Goal: Information Seeking & Learning: Learn about a topic

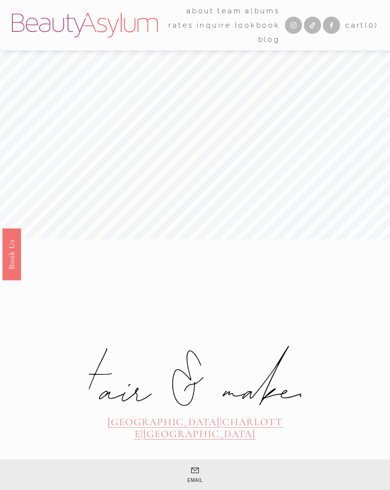
click at [141, 416] on span "[GEOGRAPHIC_DATA]" at bounding box center [164, 422] width 113 height 12
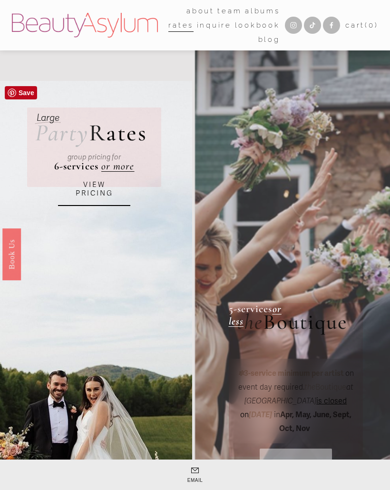
click at [96, 193] on link "VIEW PRICING" at bounding box center [94, 189] width 72 height 33
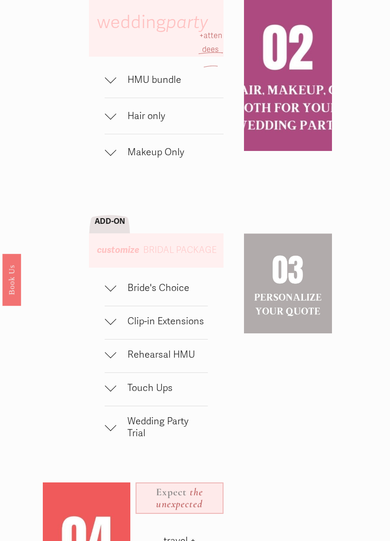
scroll to position [503, 0]
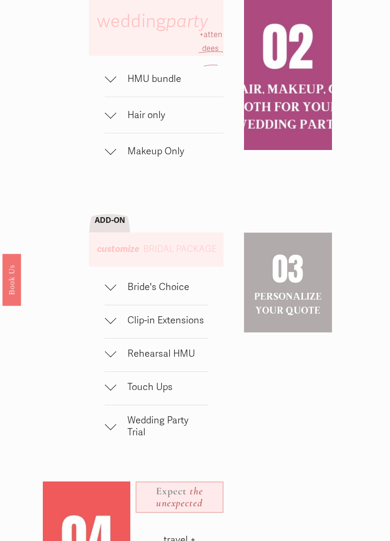
click at [115, 84] on div at bounding box center [110, 78] width 11 height 11
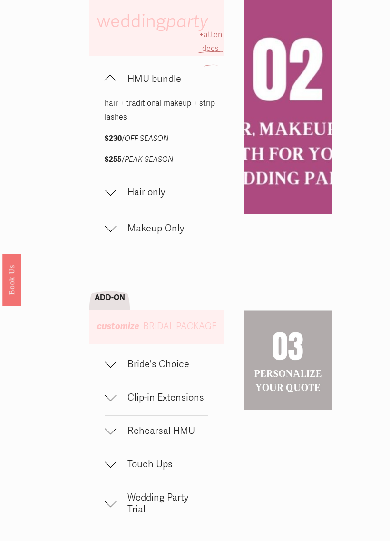
click at [109, 87] on div at bounding box center [110, 80] width 11 height 11
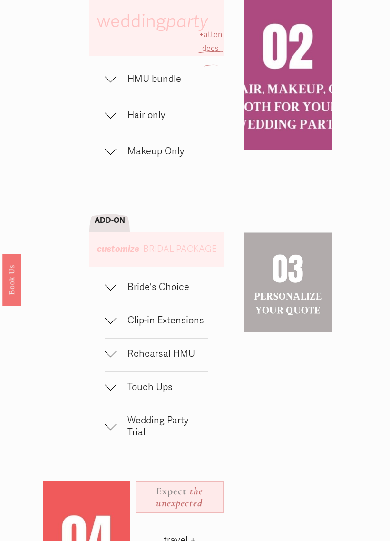
click at [113, 120] on div at bounding box center [110, 114] width 11 height 11
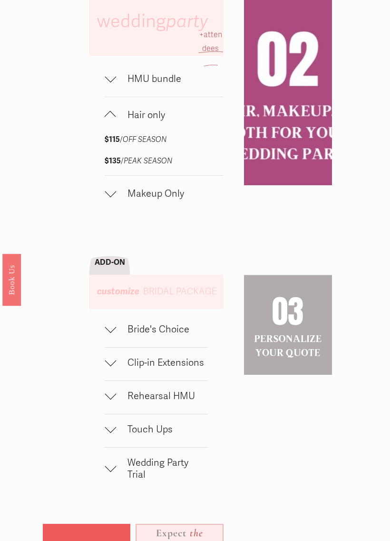
click at [114, 199] on div at bounding box center [110, 193] width 11 height 11
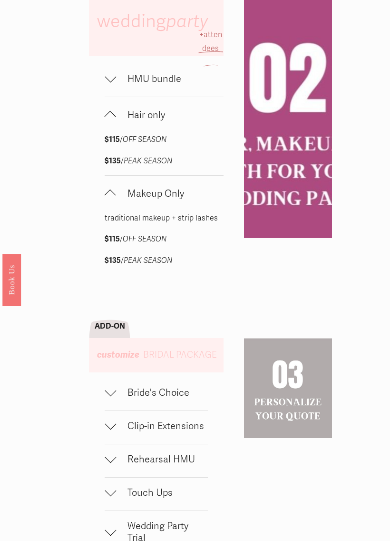
click at [111, 199] on div at bounding box center [110, 193] width 11 height 11
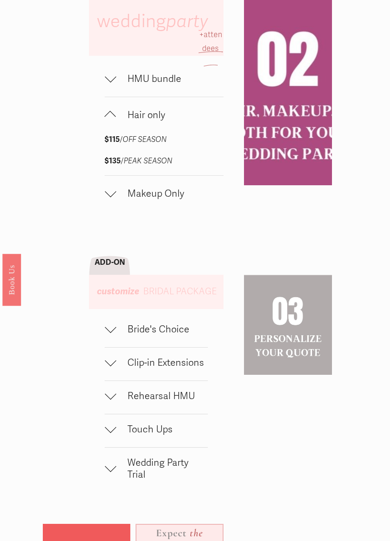
click at [102, 122] on div "wedding party HMU bundle hair + traditional makeup + strip lashes $230 / OFF SE…" at bounding box center [195, 360] width 390 height 742
click at [111, 120] on div at bounding box center [110, 114] width 11 height 11
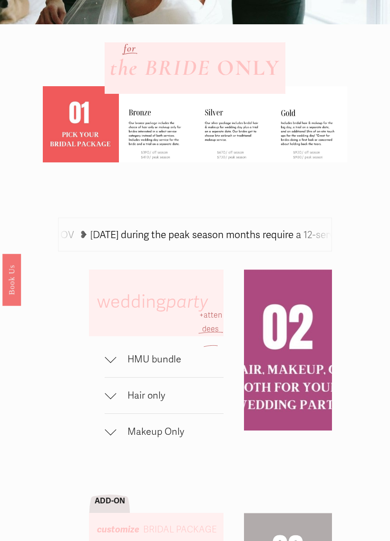
scroll to position [224, 0]
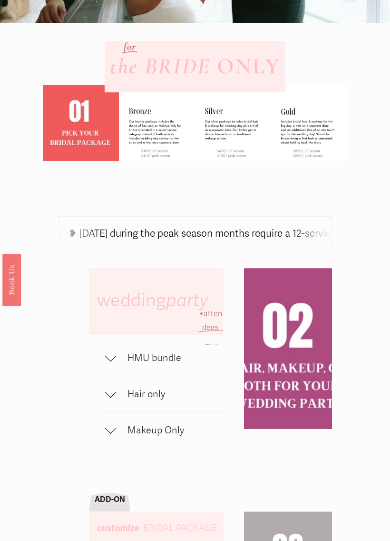
click at [114, 363] on div at bounding box center [110, 357] width 11 height 11
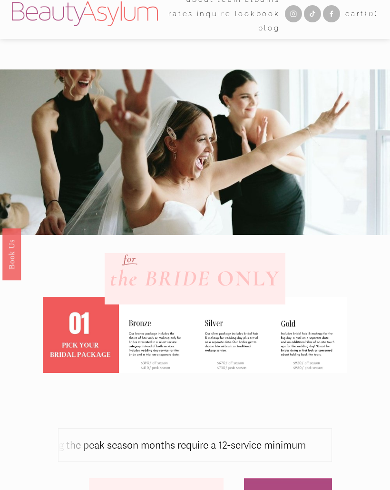
scroll to position [0, 0]
